Goal: Task Accomplishment & Management: Complete application form

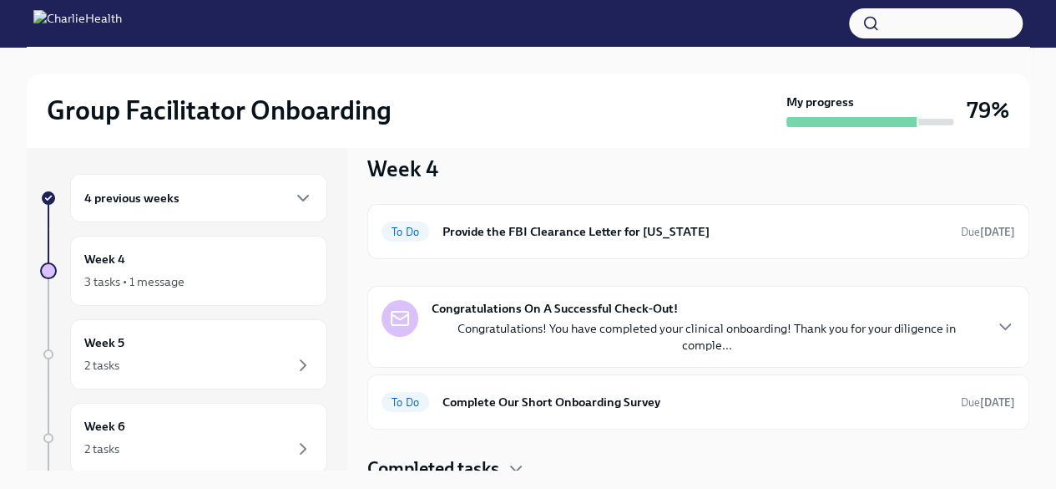
scroll to position [28, 0]
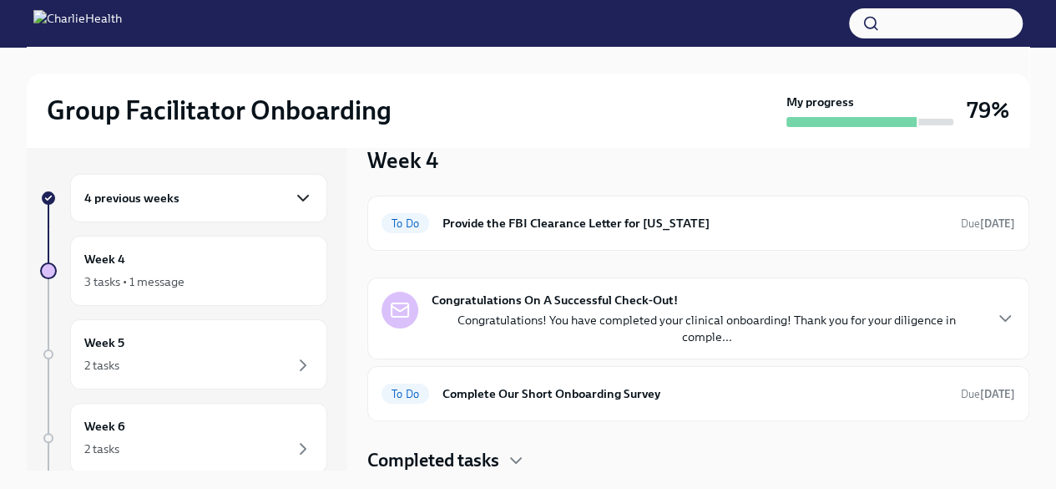
click at [293, 202] on icon "button" at bounding box center [303, 198] width 20 height 20
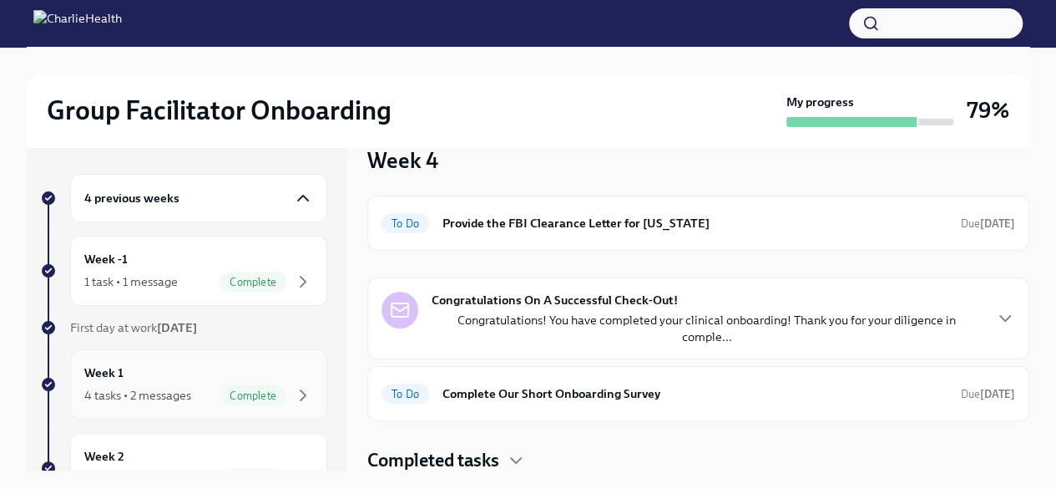
scroll to position [167, 0]
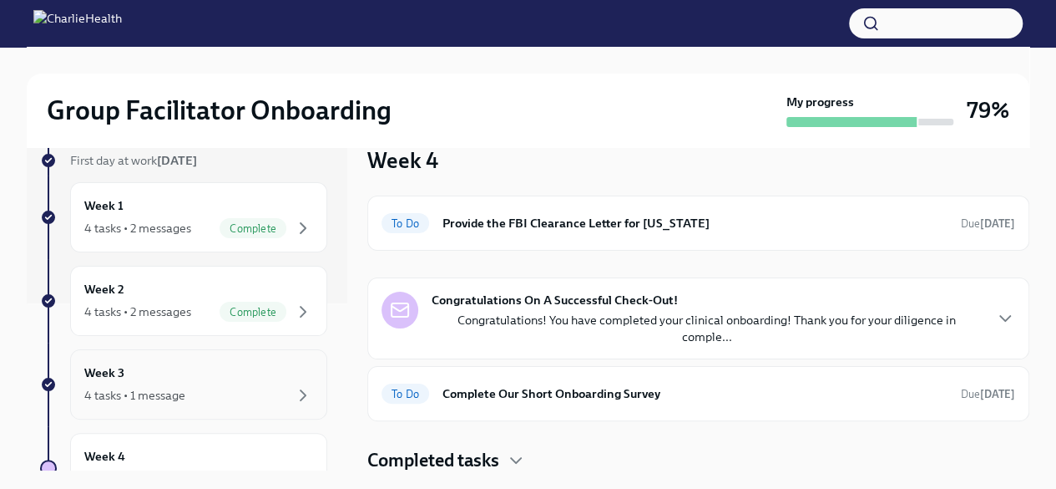
click at [234, 386] on div "4 tasks • 1 message" at bounding box center [198, 395] width 229 height 20
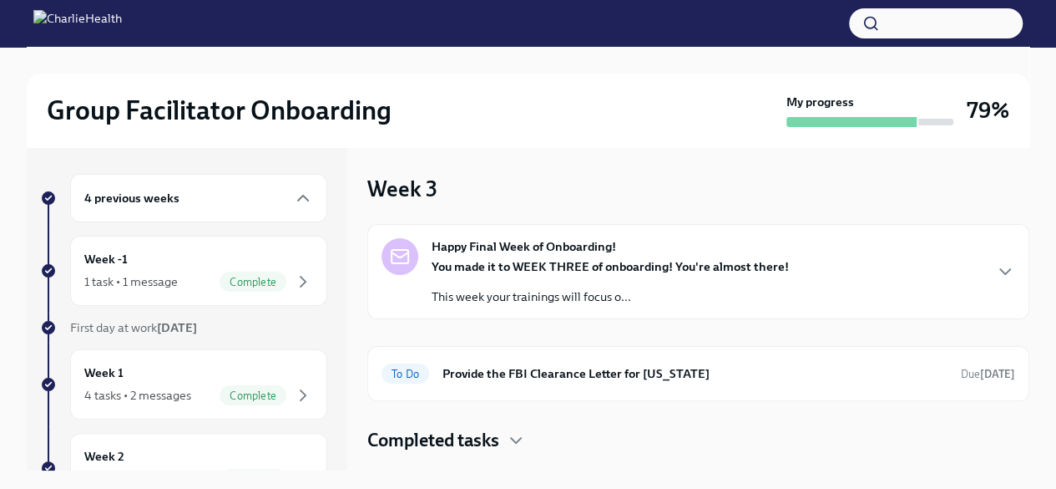
click at [632, 290] on p "This week your trainings will focus o..." at bounding box center [610, 296] width 357 height 17
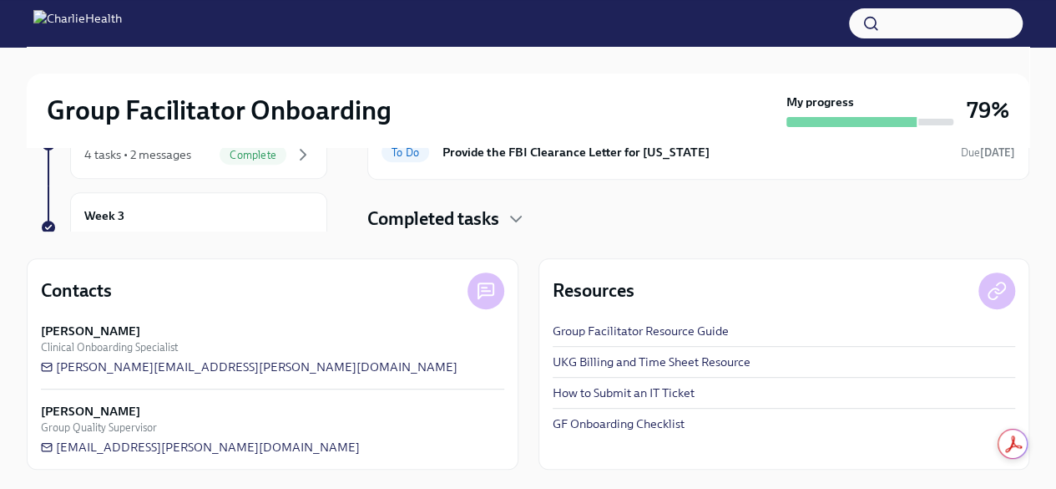
scroll to position [167, 0]
click at [210, 215] on div "Week 4 3 tasks • 1 message" at bounding box center [198, 229] width 229 height 42
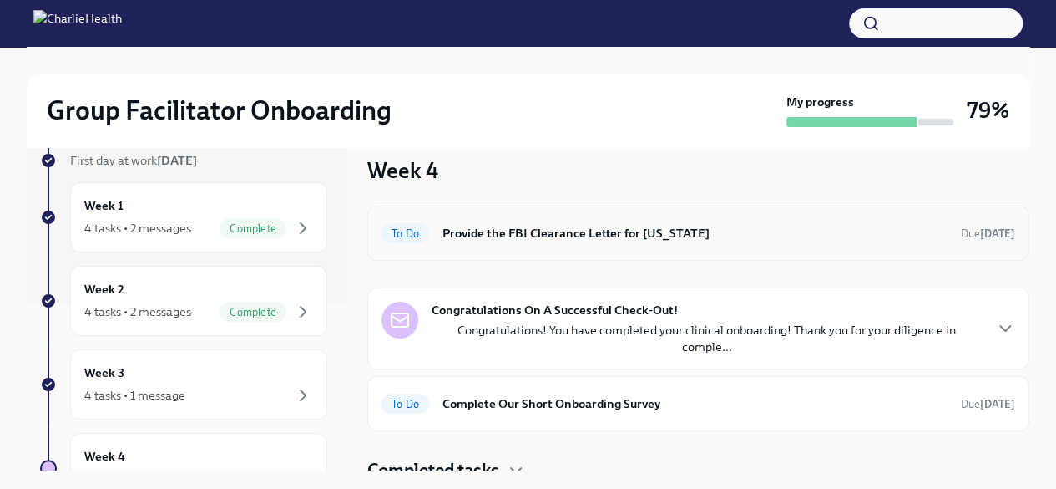
scroll to position [28, 0]
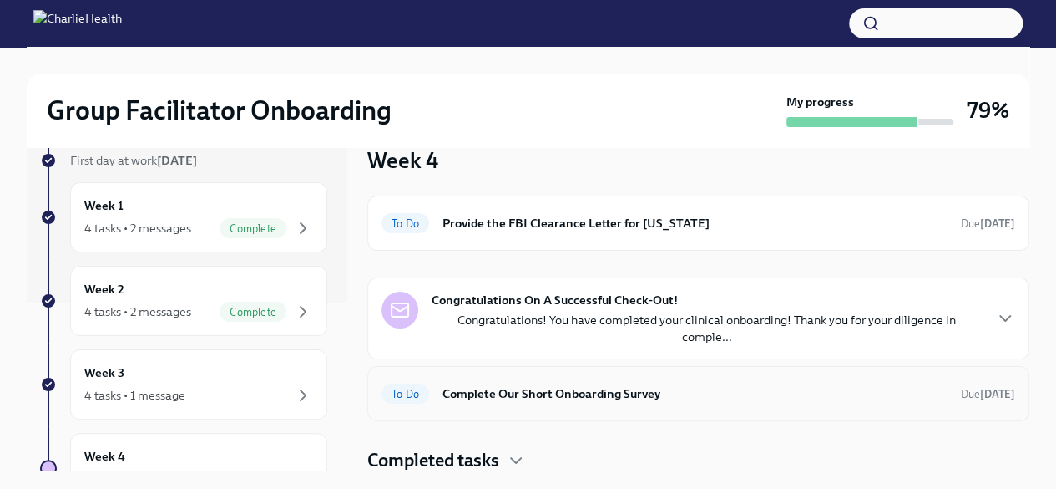
click at [585, 394] on h6 "Complete Our Short Onboarding Survey" at bounding box center [695, 393] width 505 height 18
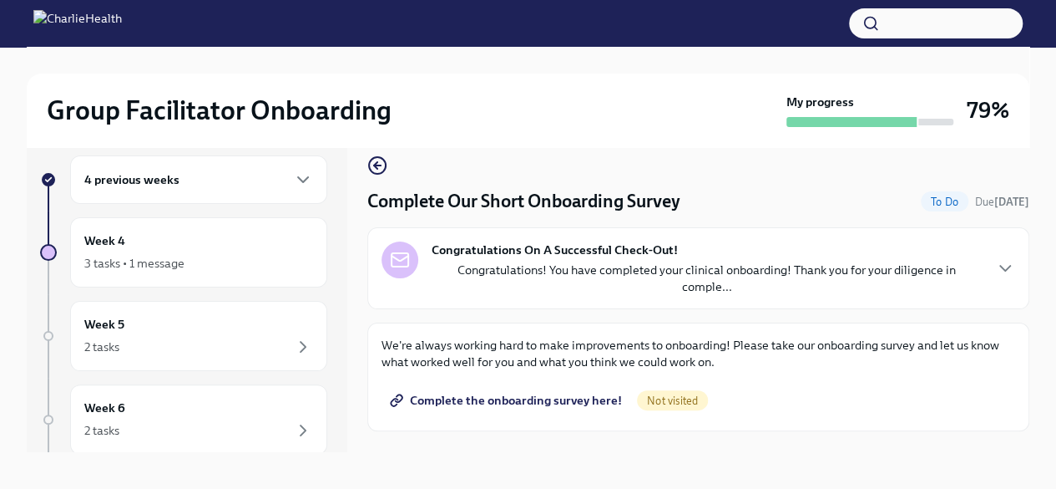
scroll to position [28, 0]
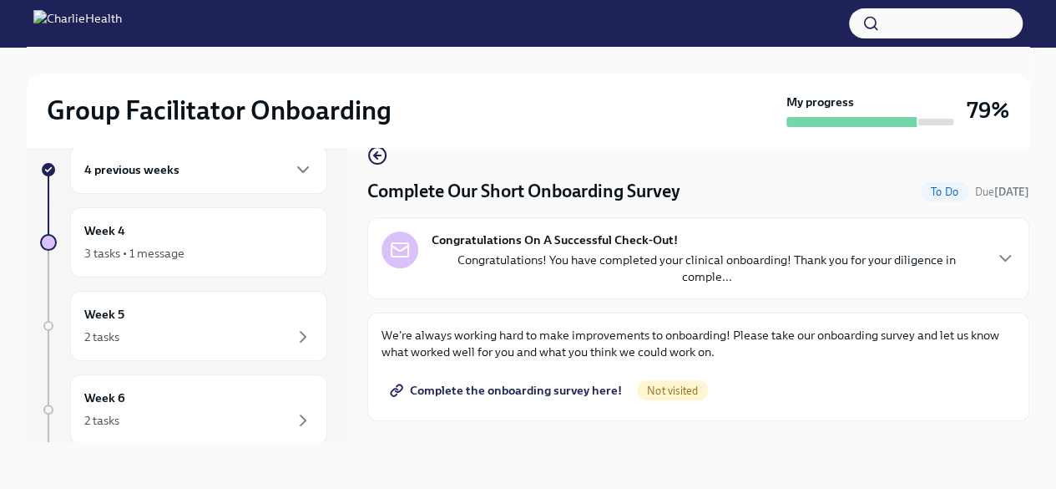
click at [553, 382] on span "Complete the onboarding survey here!" at bounding box center [507, 390] width 229 height 17
click at [190, 307] on div "Week 5 2 tasks" at bounding box center [198, 326] width 229 height 42
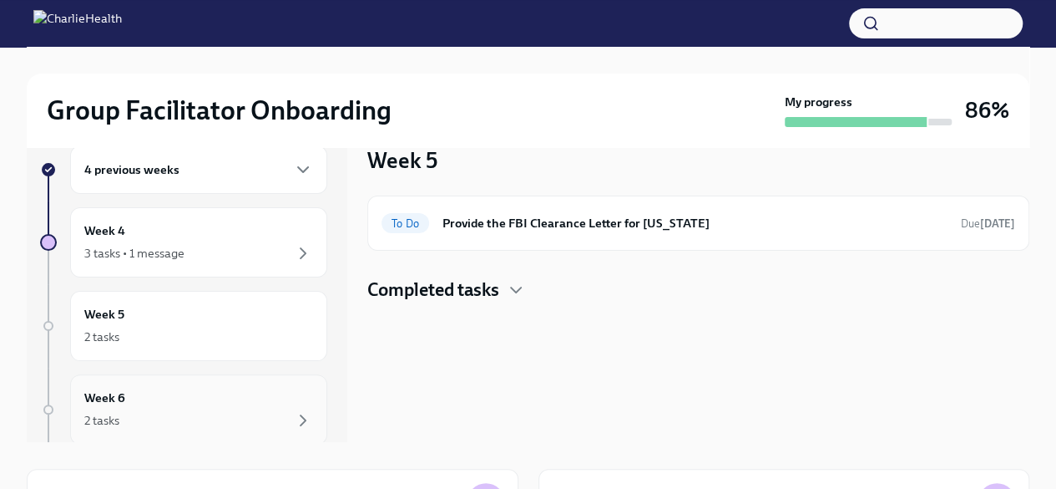
click at [127, 398] on div "Week 6 2 tasks" at bounding box center [198, 409] width 229 height 42
click at [218, 328] on div "2 tasks" at bounding box center [198, 337] width 229 height 20
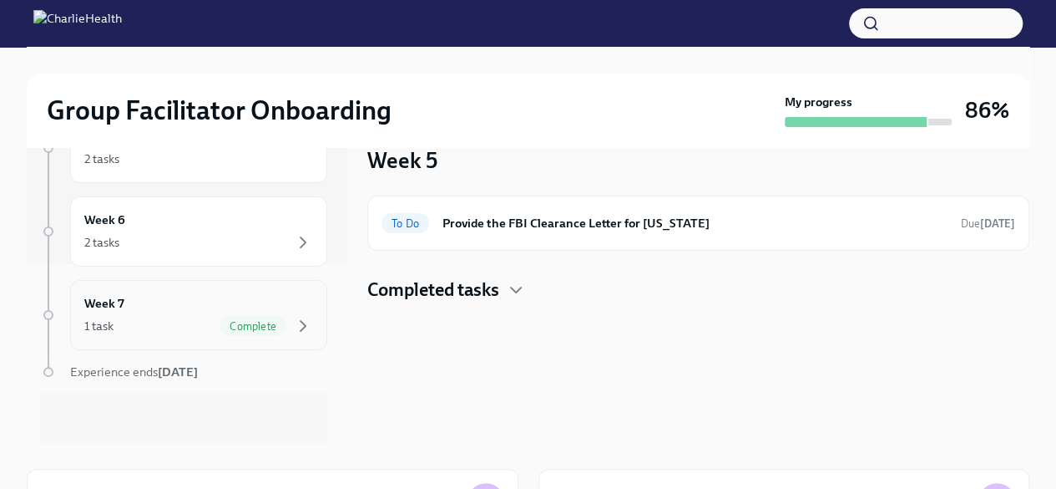
scroll to position [180, 0]
click at [256, 301] on div "Week 7 1 task Complete" at bounding box center [198, 313] width 229 height 42
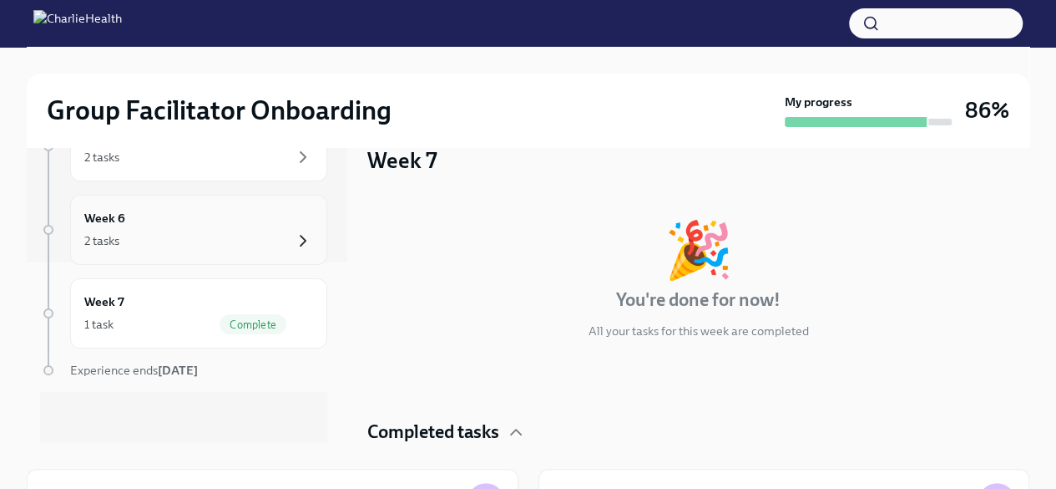
click at [293, 238] on icon "button" at bounding box center [303, 241] width 20 height 20
